Goal: Task Accomplishment & Management: Manage account settings

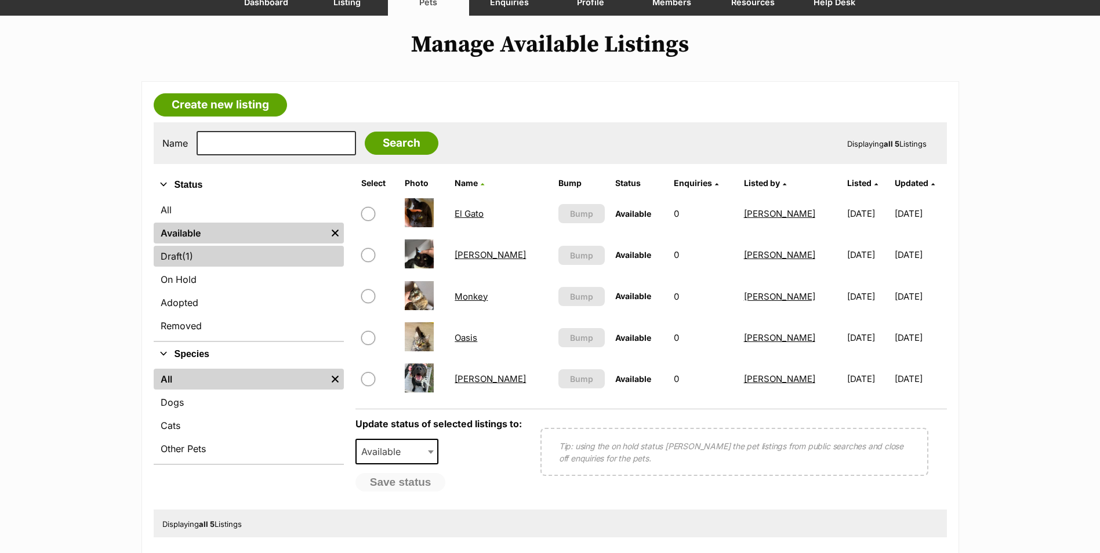
click at [212, 258] on link "Draft (1) Items" at bounding box center [249, 256] width 190 height 21
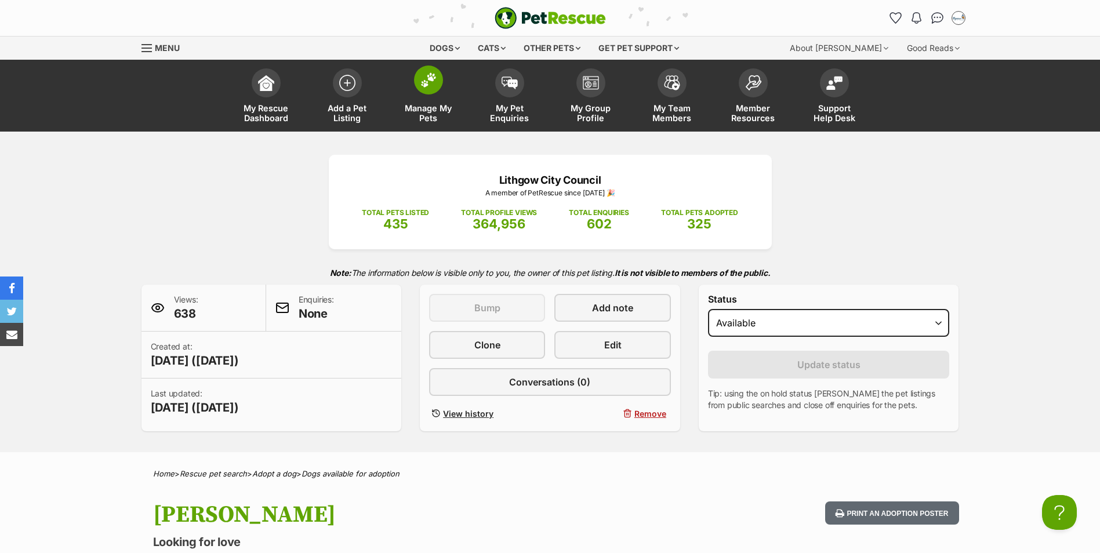
click at [425, 86] on img at bounding box center [428, 79] width 16 height 15
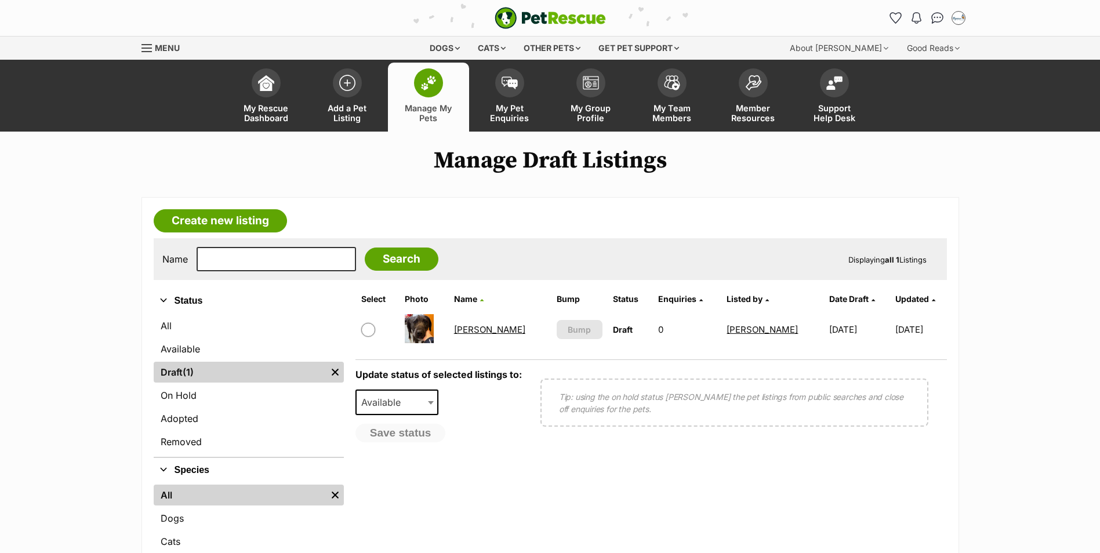
click at [470, 330] on link "Oates" at bounding box center [489, 329] width 71 height 11
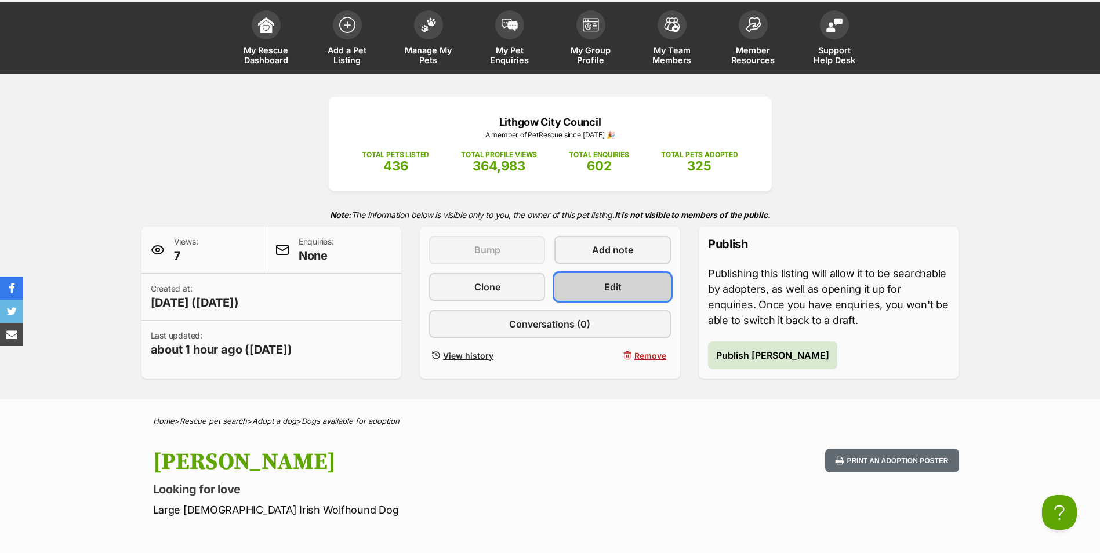
click at [590, 288] on link "Edit" at bounding box center [612, 287] width 116 height 28
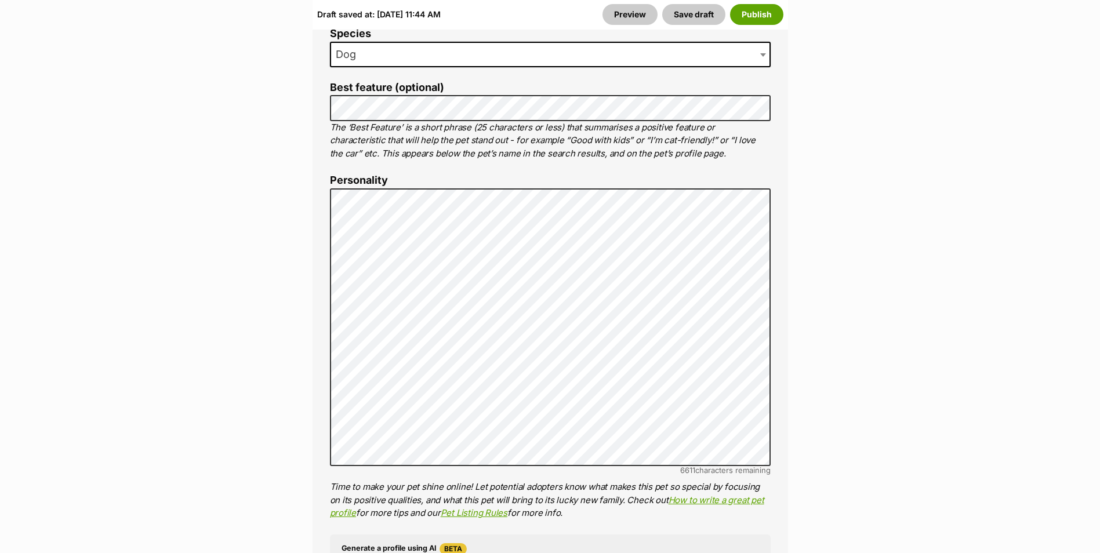
scroll to position [870, 0]
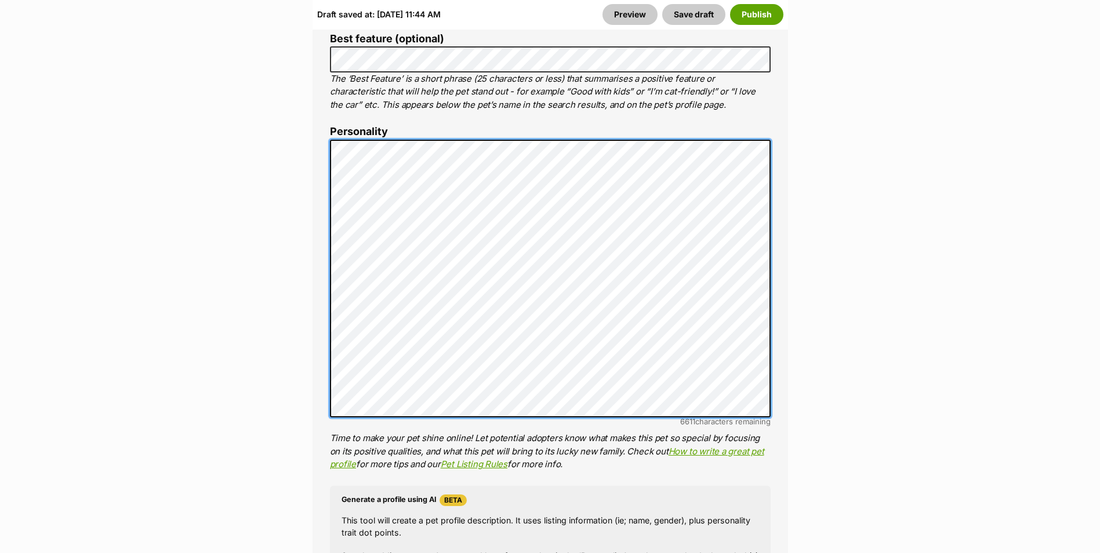
click at [328, 119] on div "About This Pet Name Henlo there, it looks like you might be using the pet name …" at bounding box center [551, 330] width 476 height 995
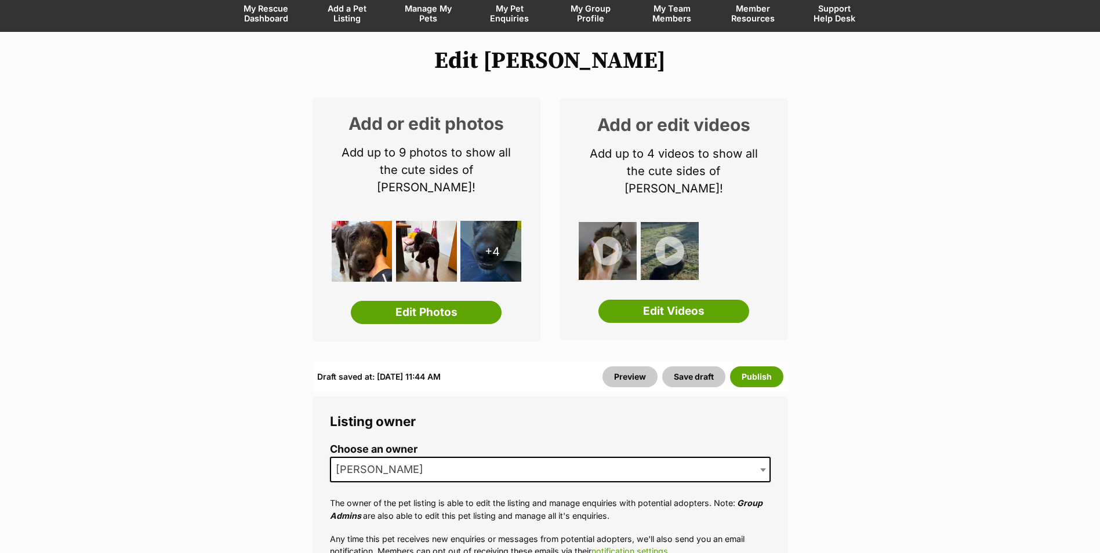
scroll to position [116, 0]
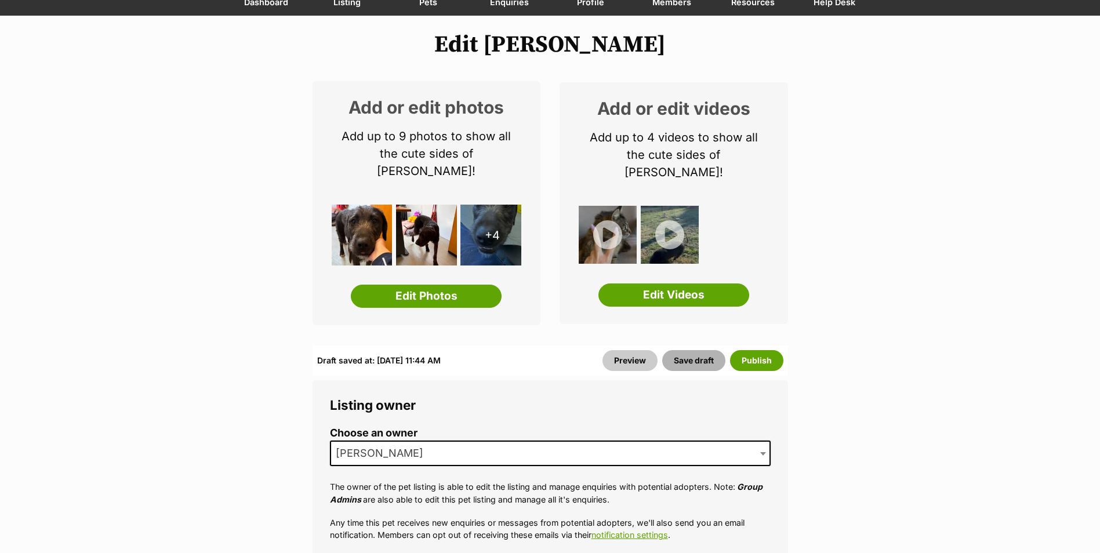
click at [697, 350] on button "Save draft" at bounding box center [693, 360] width 63 height 21
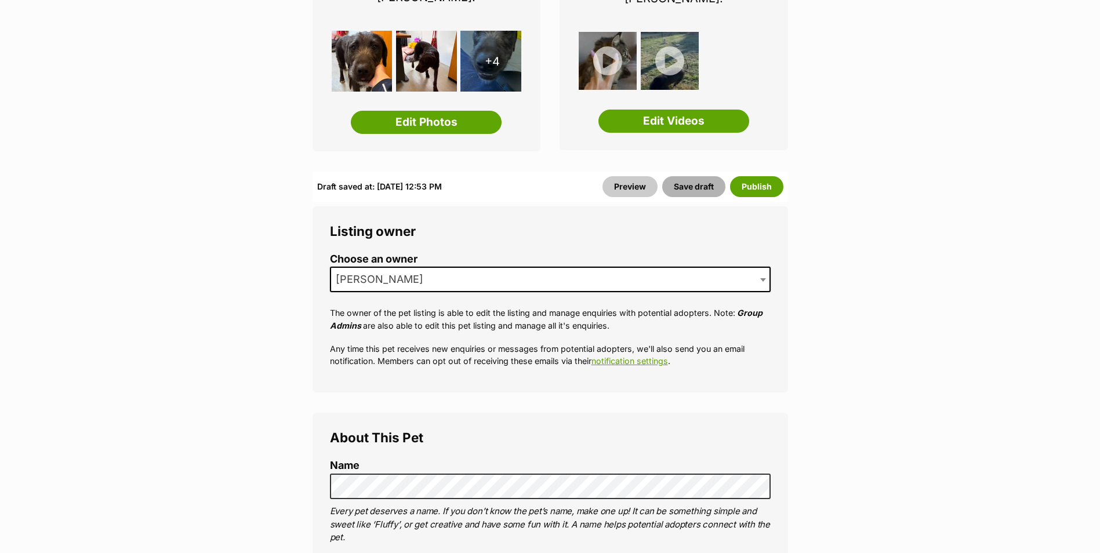
drag, startPoint x: 703, startPoint y: 175, endPoint x: 696, endPoint y: 182, distance: 9.4
click at [703, 176] on button "Save draft" at bounding box center [693, 186] width 63 height 21
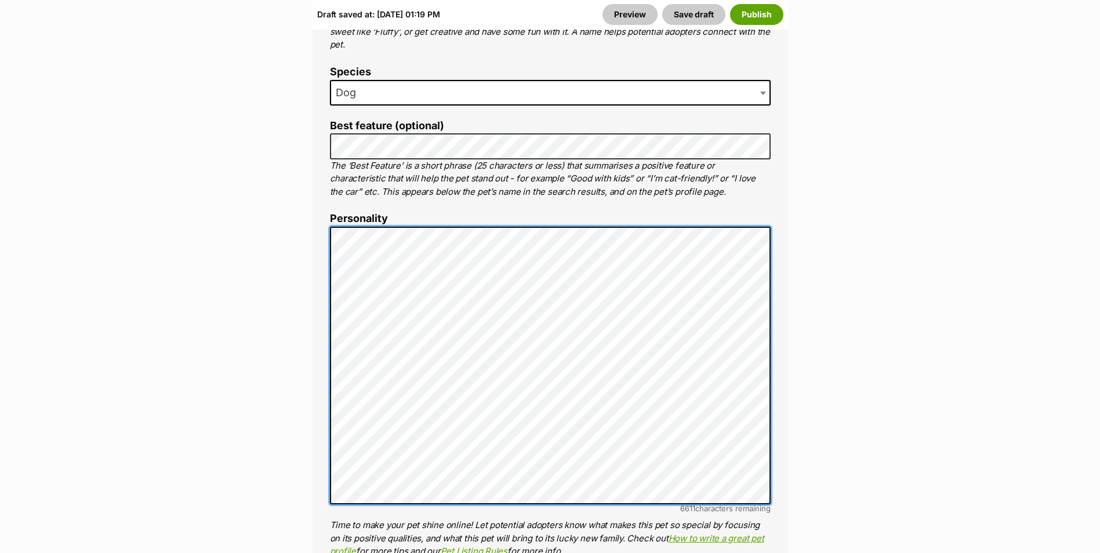
scroll to position [696, 0]
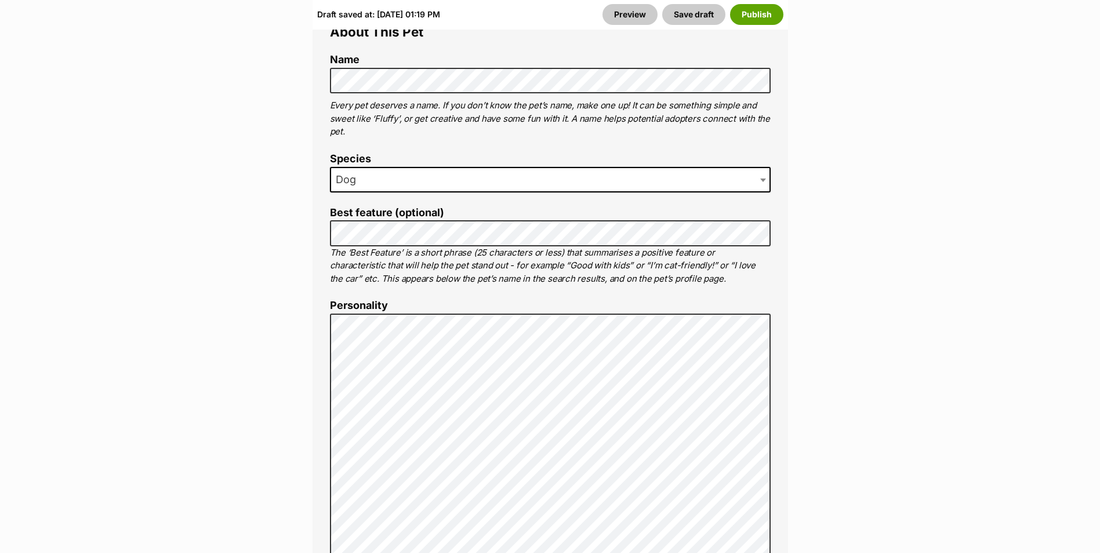
click at [690, 1] on div "Draft saved at: Tue, 30 Sep, 01:19 PM Preview Save draft Publish" at bounding box center [551, 14] width 476 height 30
click at [685, 17] on button "Save draft" at bounding box center [693, 14] width 63 height 21
